Goal: Information Seeking & Learning: Learn about a topic

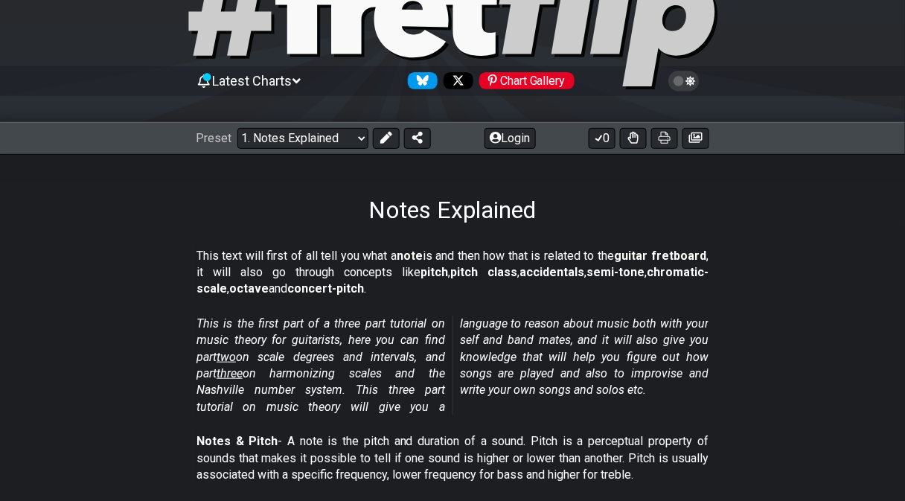
click at [373, 303] on div "This text will first of all tell you what a note is and then how that is relate…" at bounding box center [452, 276] width 512 height 68
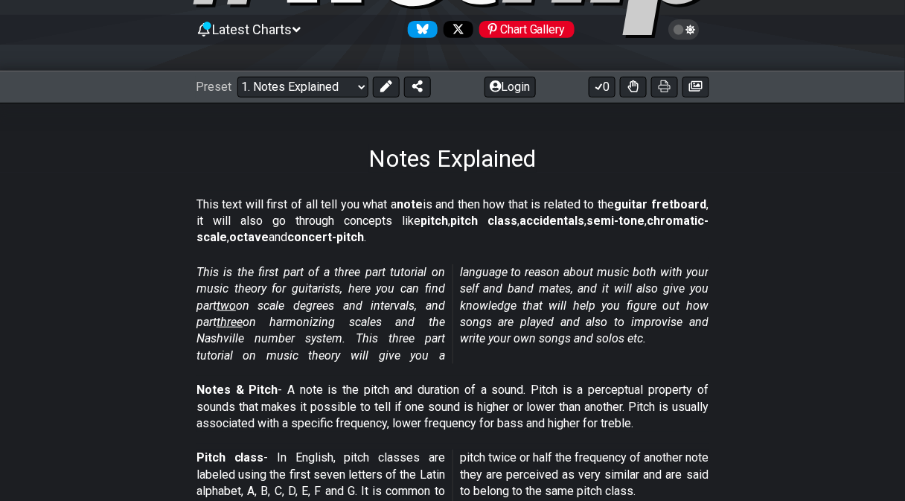
scroll to position [144, 0]
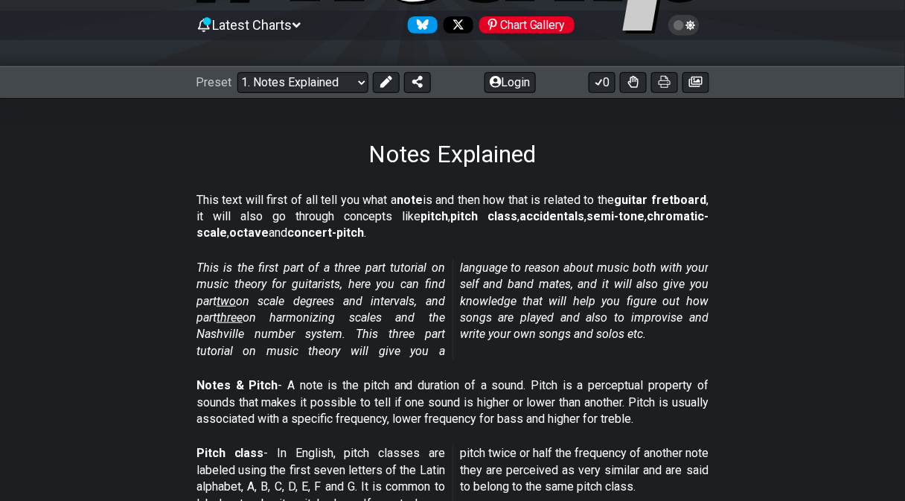
click at [373, 303] on em "This is the first part of a three part tutorial on music theory for guitarists,…" at bounding box center [452, 308] width 512 height 97
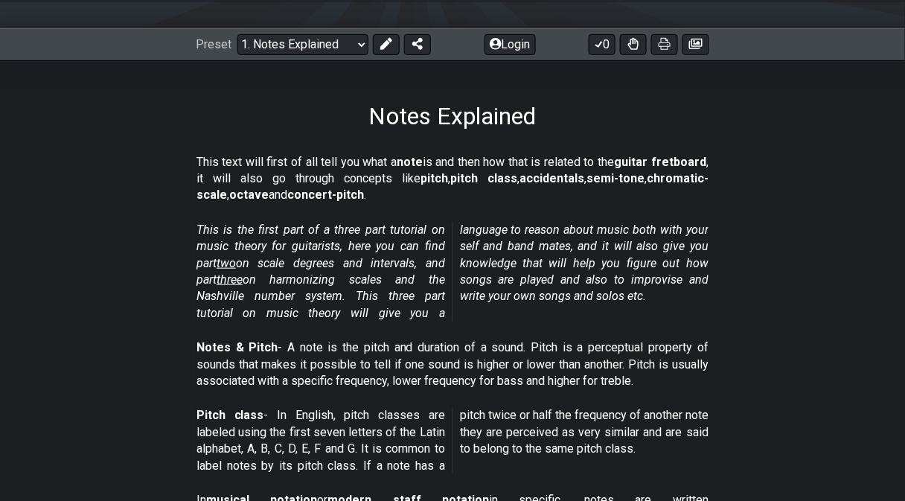
scroll to position [187, 0]
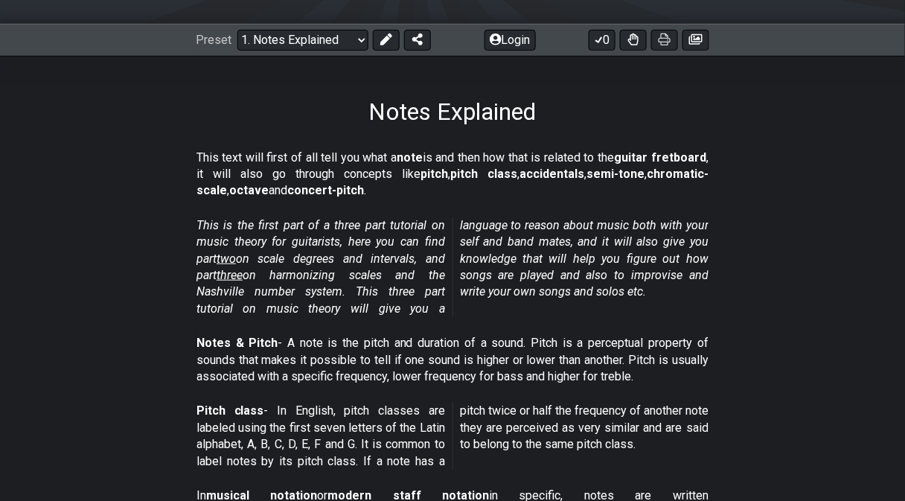
click at [373, 303] on em "This is the first part of a three part tutorial on music theory for guitarists,…" at bounding box center [452, 266] width 512 height 97
click at [377, 247] on p "This is the first part of a three part tutorial on music theory for guitarists,…" at bounding box center [452, 267] width 512 height 100
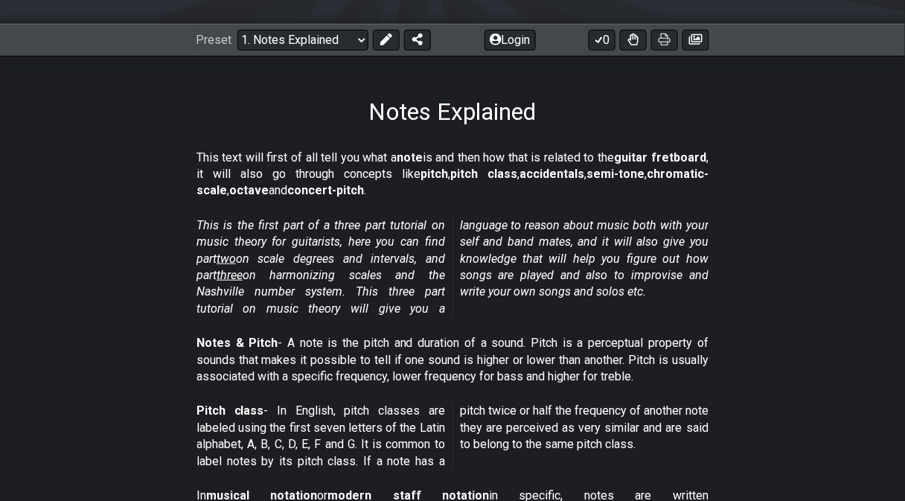
drag, startPoint x: 377, startPoint y: 247, endPoint x: 381, endPoint y: 289, distance: 41.8
click at [381, 289] on p "This is the first part of a three part tutorial on music theory for guitarists,…" at bounding box center [452, 267] width 512 height 100
click at [381, 289] on em "This is the first part of a three part tutorial on music theory for guitarists,…" at bounding box center [452, 266] width 512 height 97
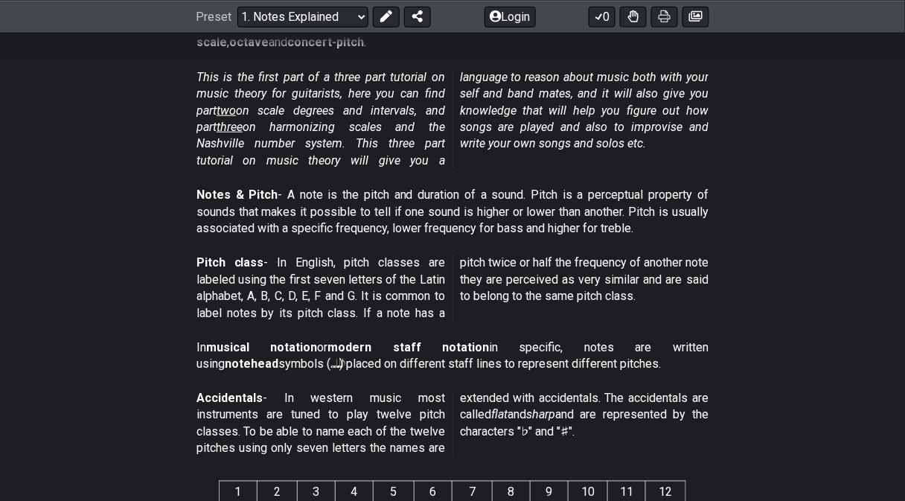
scroll to position [353, 0]
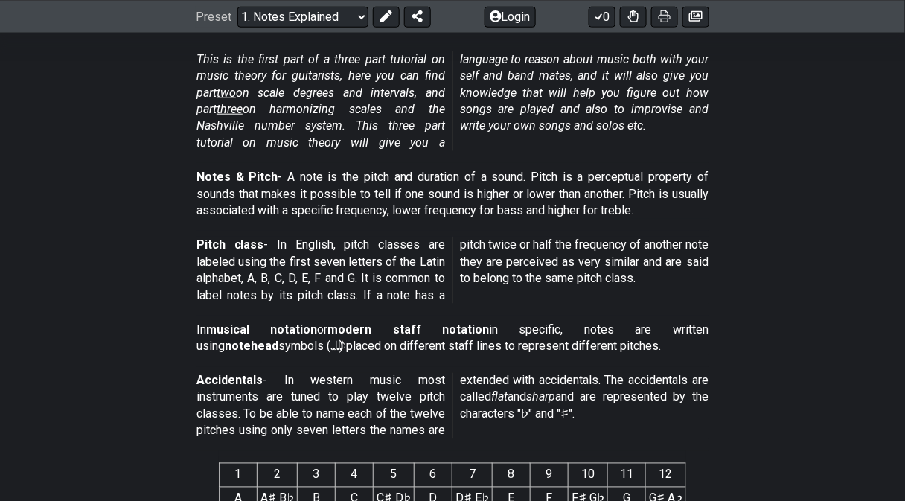
click at [394, 200] on p "Notes & Pitch - A note is the pitch and duration of a sound. Pitch is a percept…" at bounding box center [452, 194] width 512 height 50
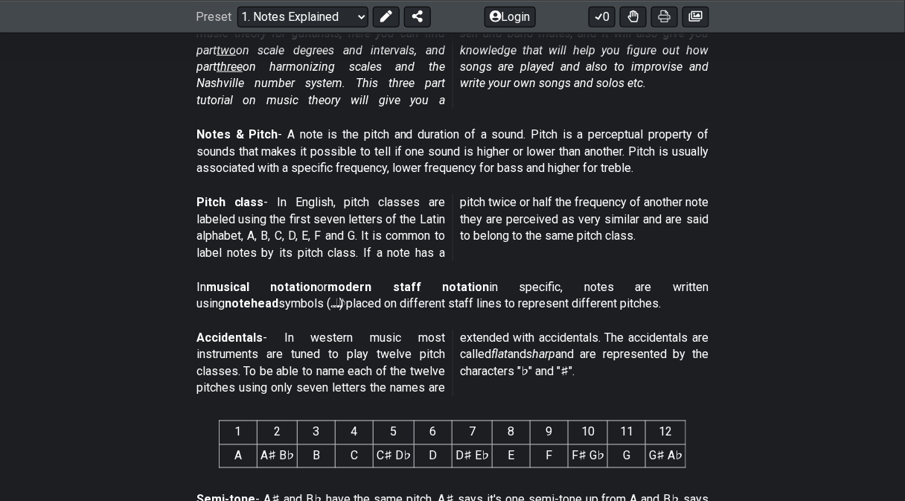
click at [394, 200] on p "Pitch class - In English, pitch classes are labeled using the first seven lette…" at bounding box center [452, 227] width 512 height 67
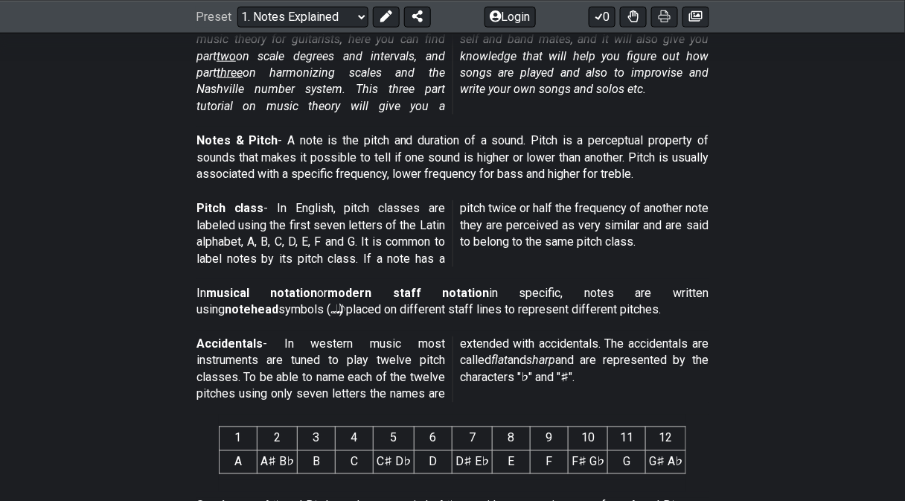
click at [394, 200] on p "Pitch class - In English, pitch classes are labeled using the first seven lette…" at bounding box center [452, 233] width 512 height 67
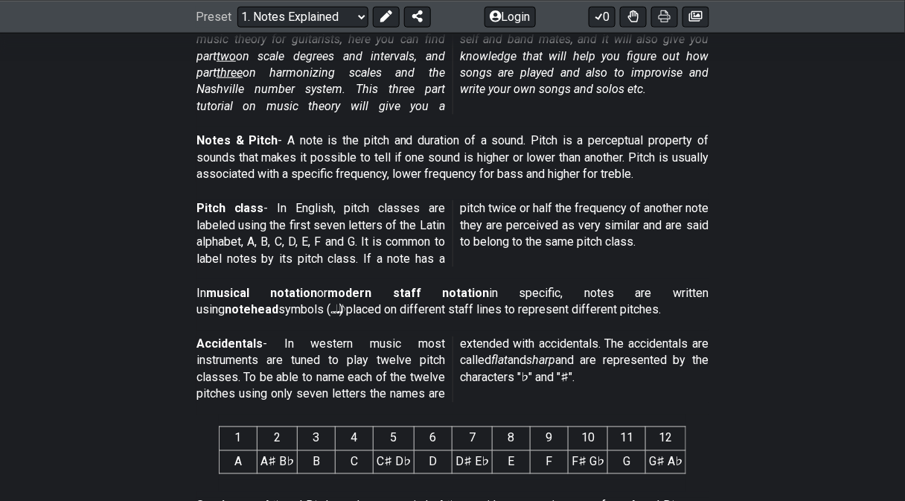
click at [394, 200] on p "Pitch class - In English, pitch classes are labeled using the first seven lette…" at bounding box center [452, 233] width 512 height 67
click at [647, 339] on p "Accidentals - In western music most instruments are tuned to play twelve pitch …" at bounding box center [452, 369] width 512 height 67
click at [648, 342] on p "Accidentals - In western music most instruments are tuned to play twelve pitch …" at bounding box center [452, 369] width 512 height 67
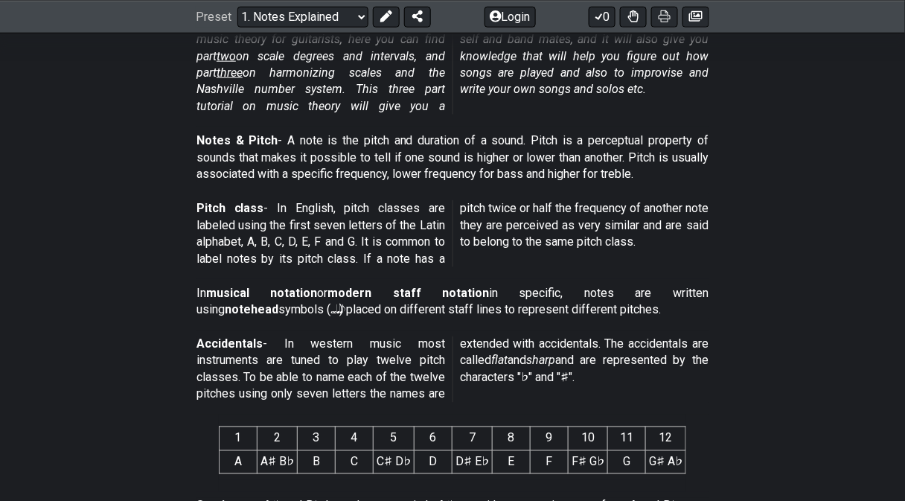
drag, startPoint x: 626, startPoint y: 342, endPoint x: 688, endPoint y: 350, distance: 62.2
click at [688, 350] on p "Accidentals - In western music most instruments are tuned to play twelve pitch …" at bounding box center [452, 369] width 512 height 67
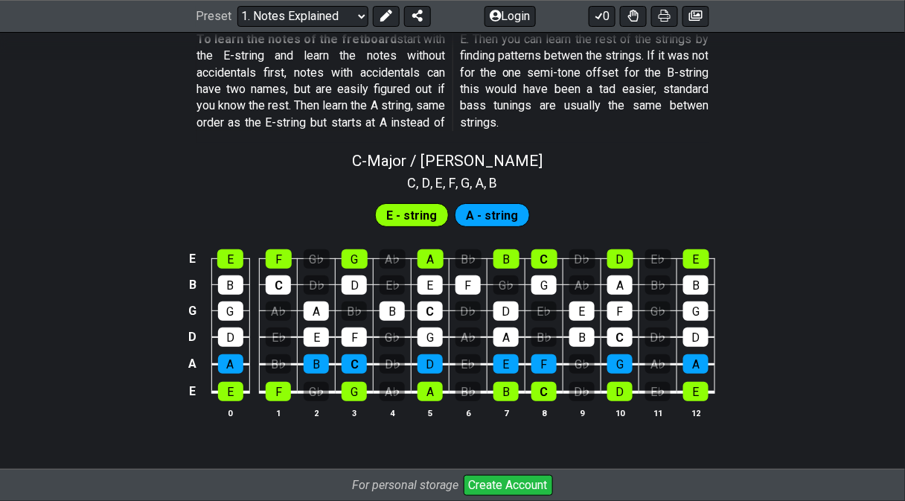
scroll to position [1389, 0]
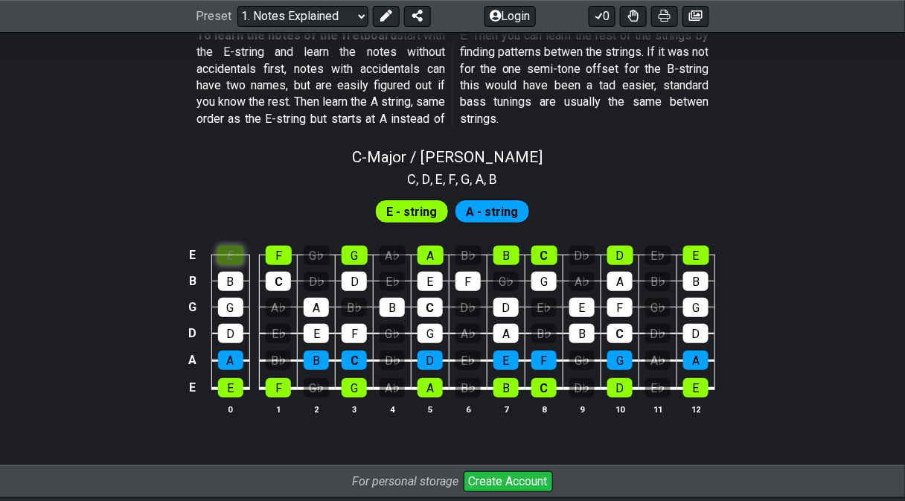
click at [240, 258] on div "E" at bounding box center [230, 255] width 26 height 19
click at [239, 254] on div "E" at bounding box center [230, 255] width 26 height 19
click at [398, 208] on span "E - string" at bounding box center [412, 212] width 51 height 22
click at [273, 252] on div "F" at bounding box center [279, 255] width 26 height 19
click at [278, 246] on div "F" at bounding box center [279, 255] width 26 height 19
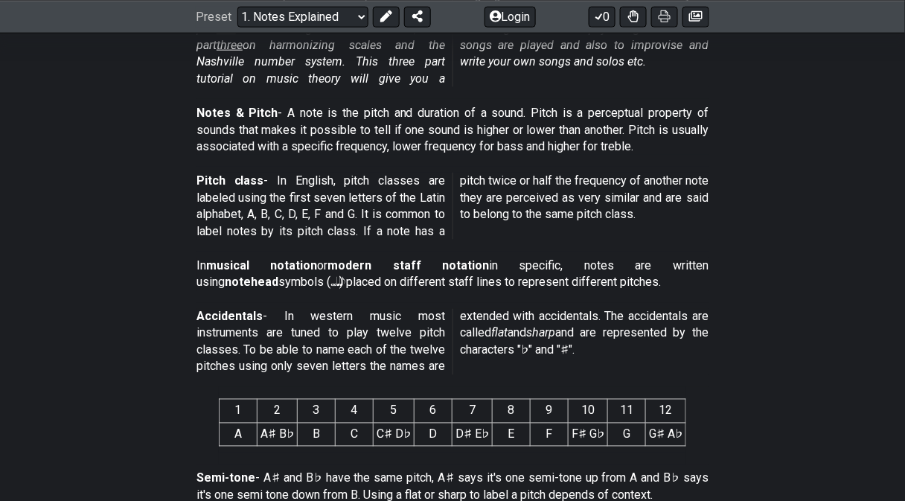
scroll to position [31, 0]
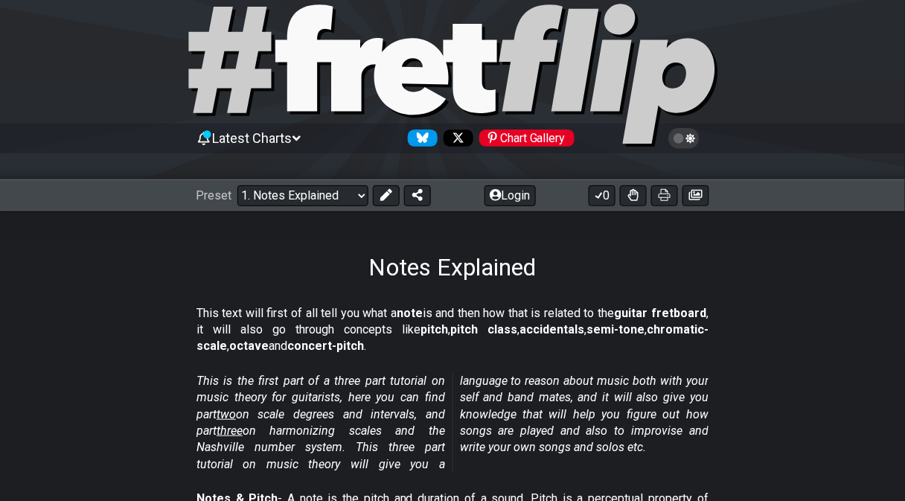
click at [316, 89] on icon at bounding box center [303, 57] width 57 height 106
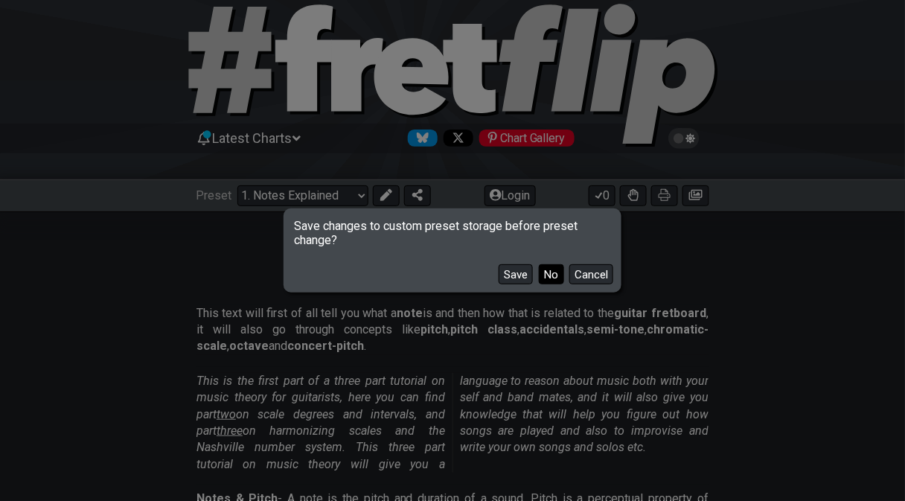
click at [549, 269] on button "No" at bounding box center [551, 274] width 25 height 20
select select "/welcome"
select select "C"
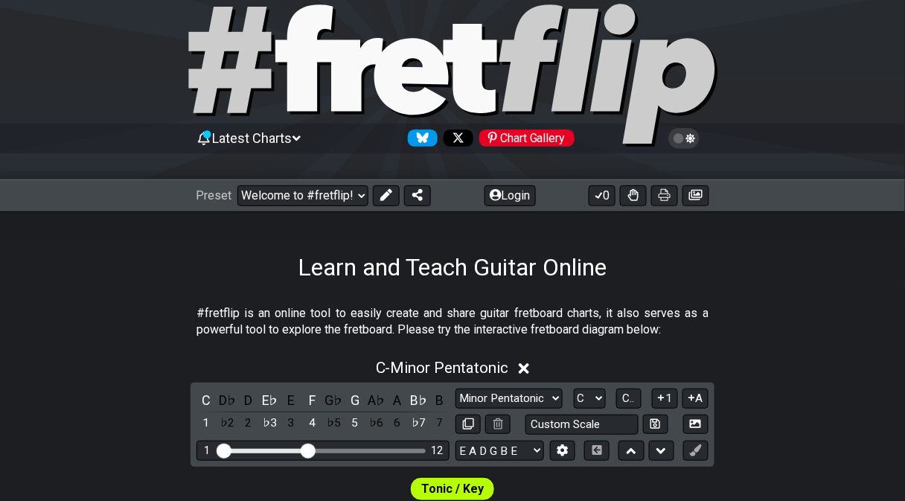
scroll to position [166, 0]
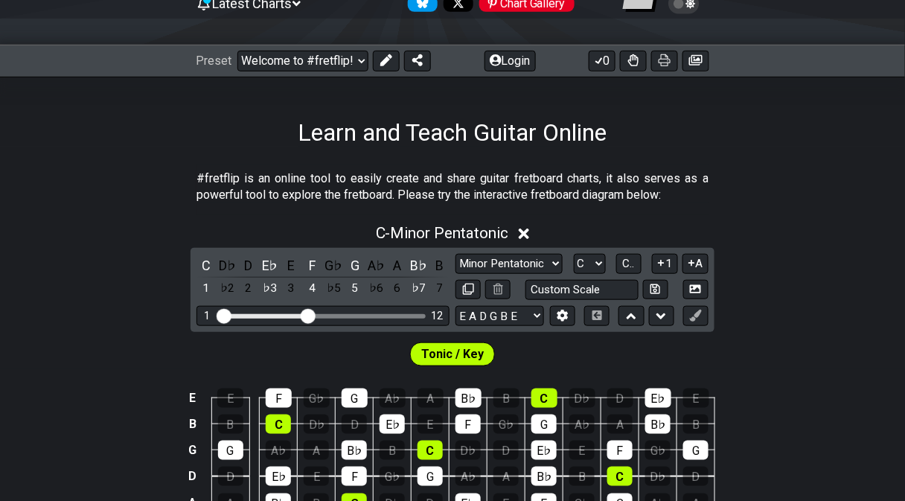
click at [444, 351] on span "Tonic / Key" at bounding box center [452, 355] width 63 height 22
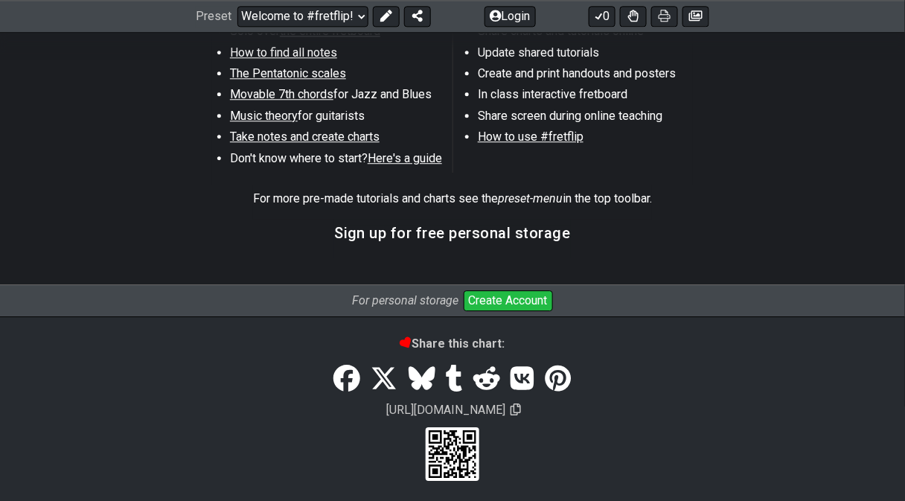
scroll to position [0, 0]
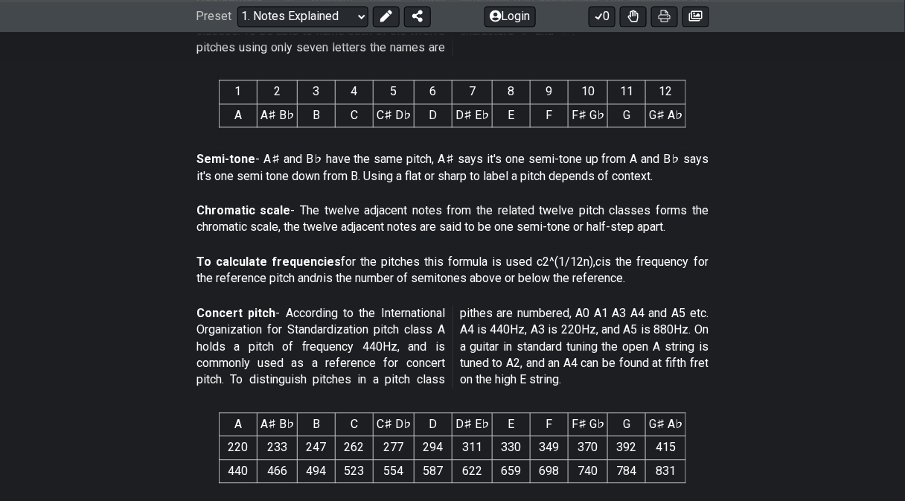
scroll to position [657, 0]
